Goal: Transaction & Acquisition: Purchase product/service

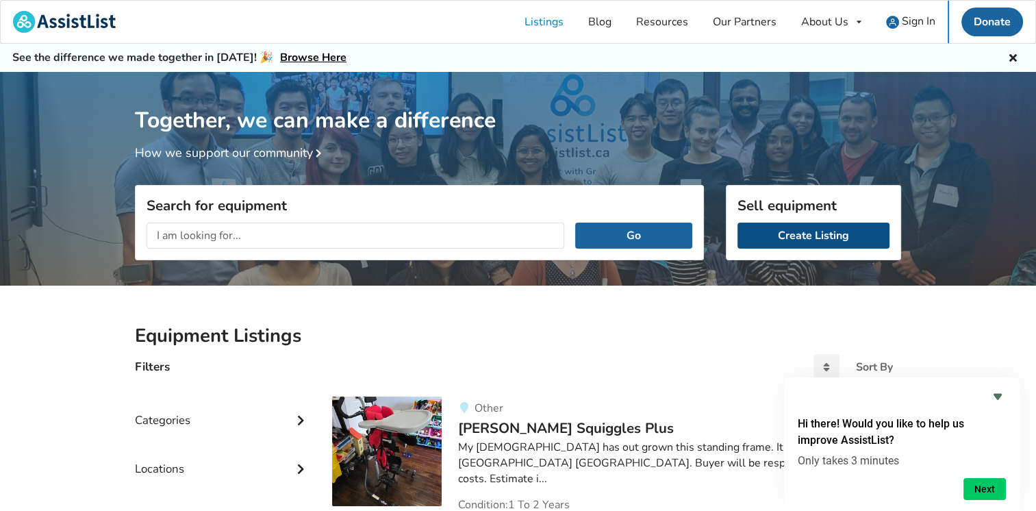
click at [794, 231] on link "Create Listing" at bounding box center [814, 236] width 152 height 26
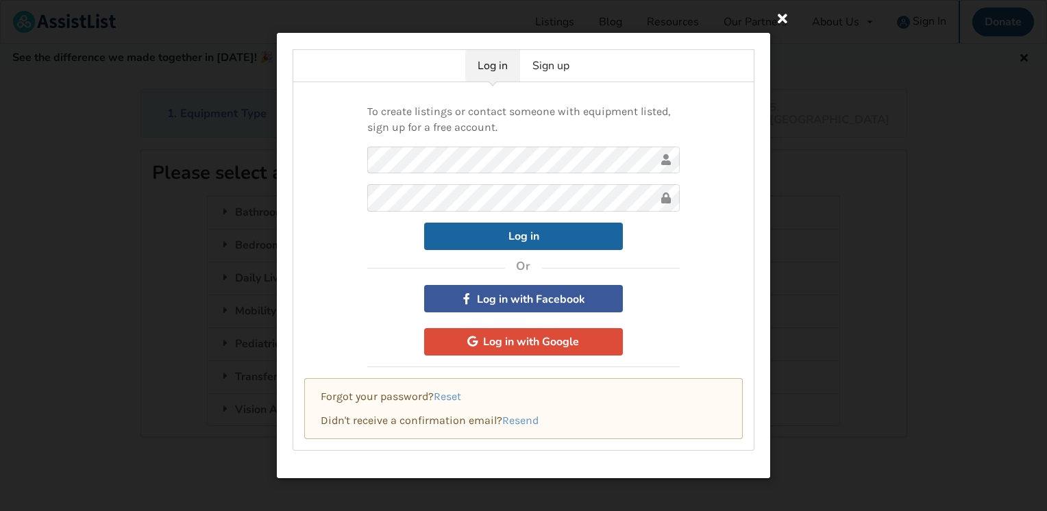
click at [781, 21] on icon at bounding box center [782, 17] width 25 height 25
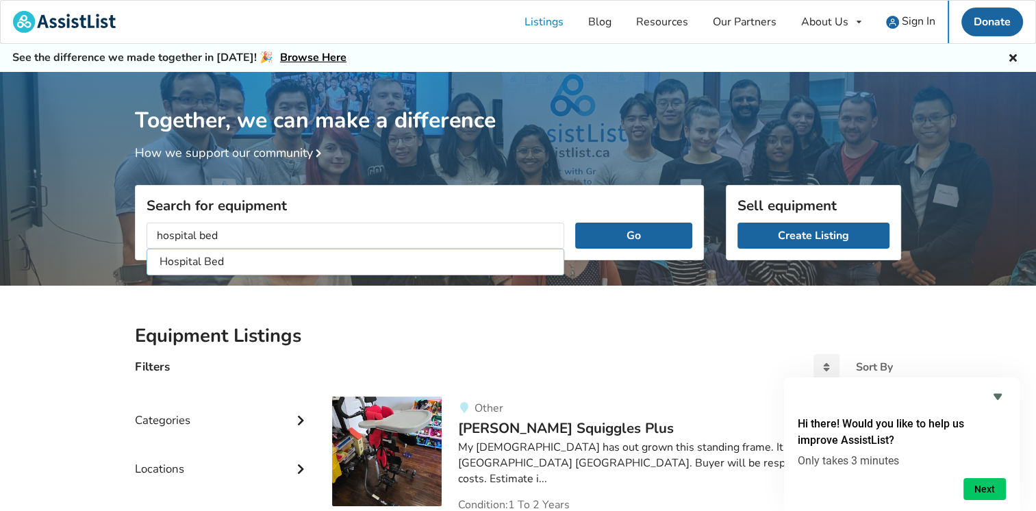
type input "hospital bed"
click at [575, 223] on button "Go" at bounding box center [633, 236] width 117 height 26
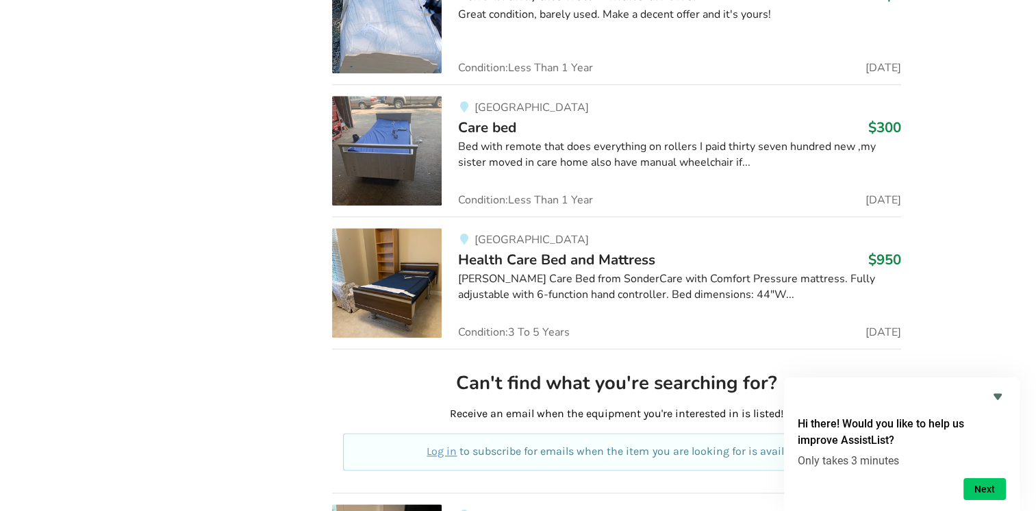
scroll to position [6683, 0]
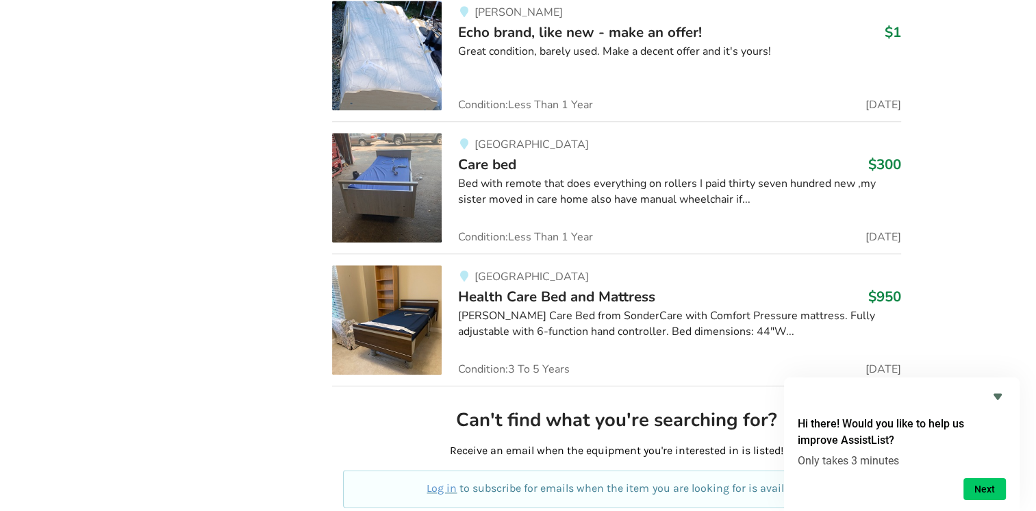
click at [386, 175] on img at bounding box center [387, 188] width 110 height 110
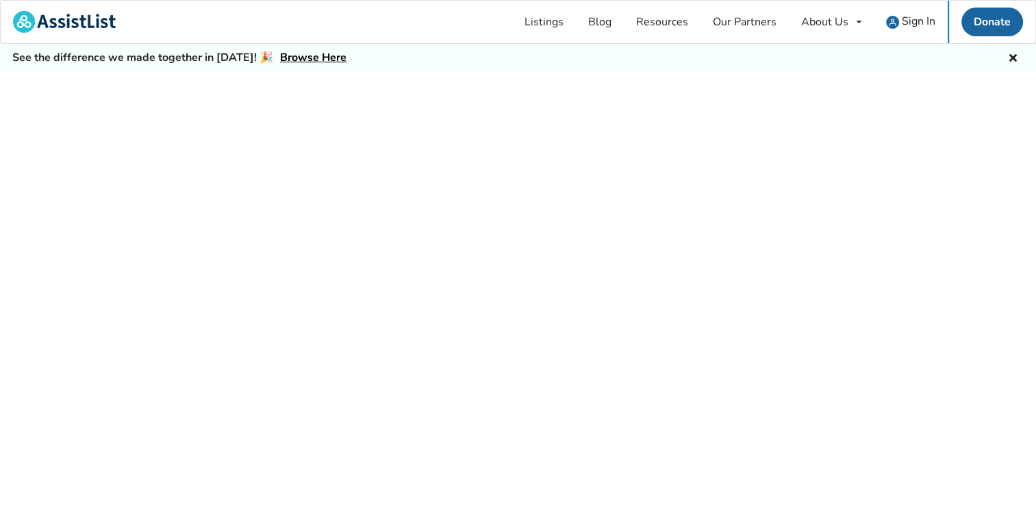
click at [386, 175] on div at bounding box center [518, 307] width 1036 height 470
